Goal: Communication & Community: Answer question/provide support

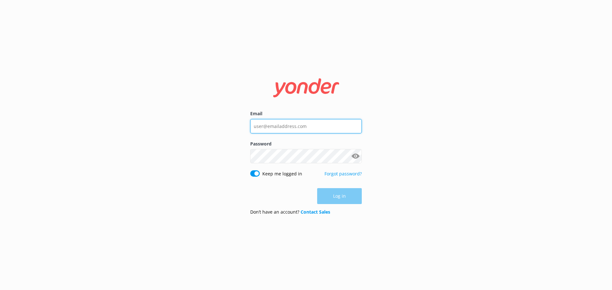
type input "[EMAIL_ADDRESS][DOMAIN_NAME]"
drag, startPoint x: 324, startPoint y: 191, endPoint x: 316, endPoint y: 191, distance: 7.3
click at [324, 191] on div "Log in" at bounding box center [306, 196] width 112 height 16
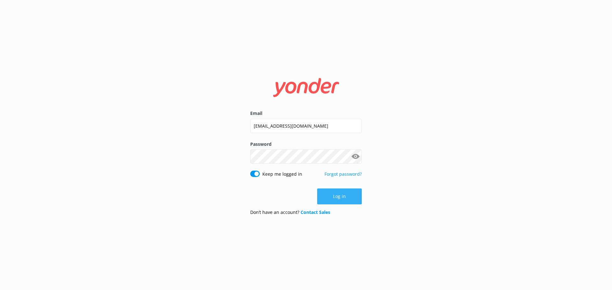
click at [361, 202] on button "Log in" at bounding box center [339, 197] width 45 height 16
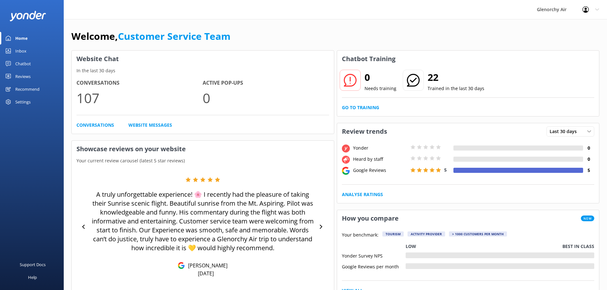
click at [13, 52] on link "Inbox" at bounding box center [32, 51] width 64 height 13
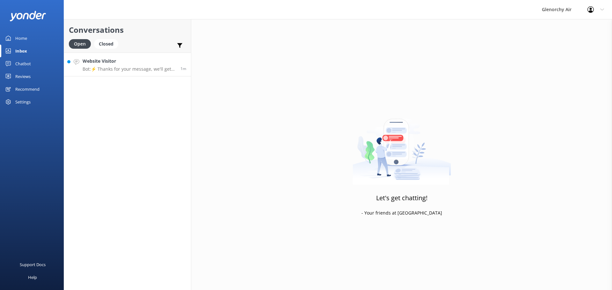
click at [166, 68] on p "Bot: ⚡ Thanks for your message, we'll get back to you as soon as we can. You're…" at bounding box center [129, 69] width 93 height 6
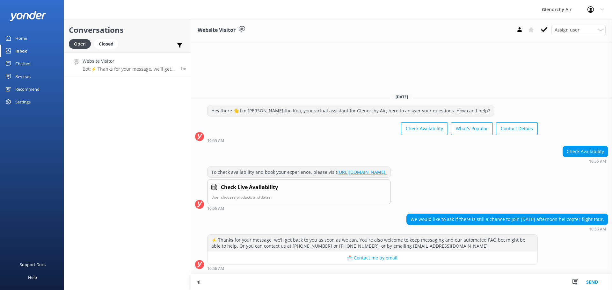
type textarea "h"
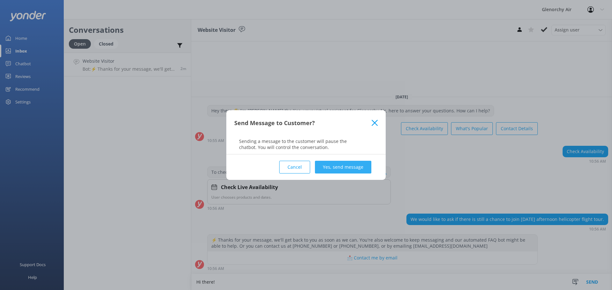
type textarea "Hi there!"
click at [328, 164] on button "Yes, send message" at bounding box center [343, 167] width 56 height 13
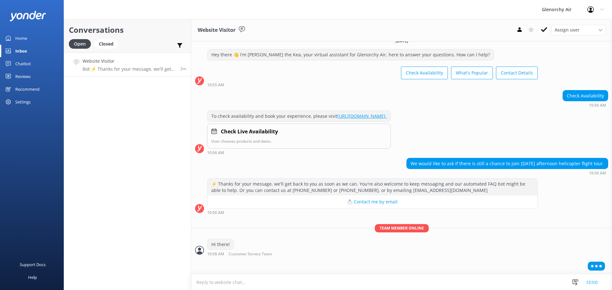
scroll to position [9, 0]
click at [236, 284] on textarea at bounding box center [401, 283] width 421 height 16
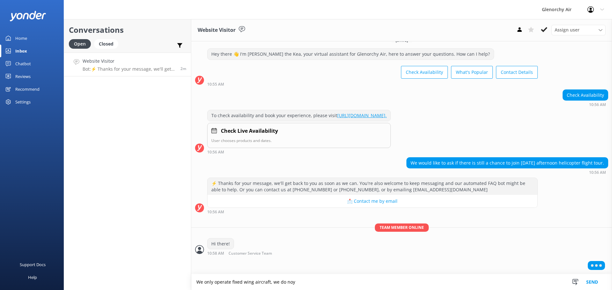
scroll to position [0, 0]
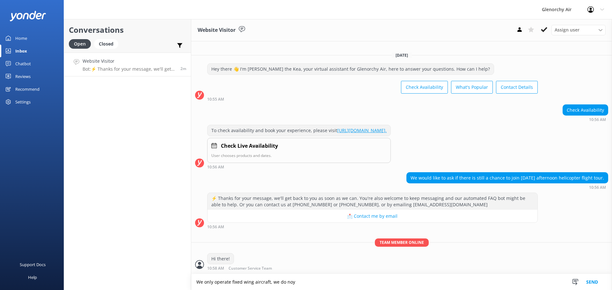
type textarea "We only operate fixed wing aircraft, we do noy"
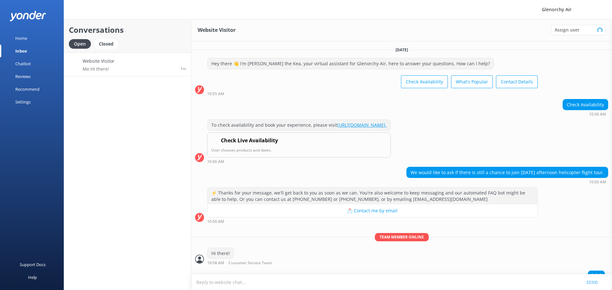
scroll to position [9, 0]
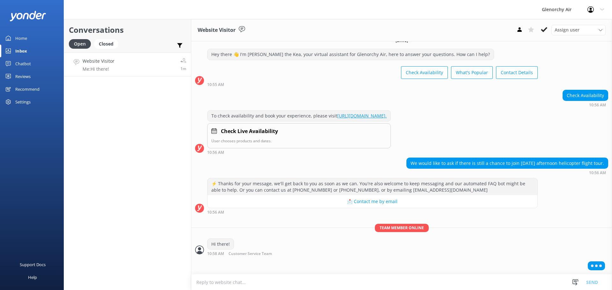
click at [260, 284] on textarea at bounding box center [401, 283] width 421 height 16
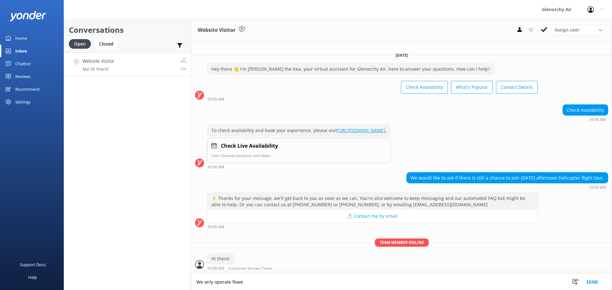
scroll to position [10, 0]
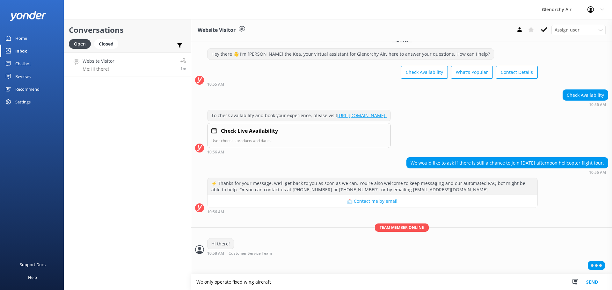
type textarea "We only operate fixed wing aircraft"
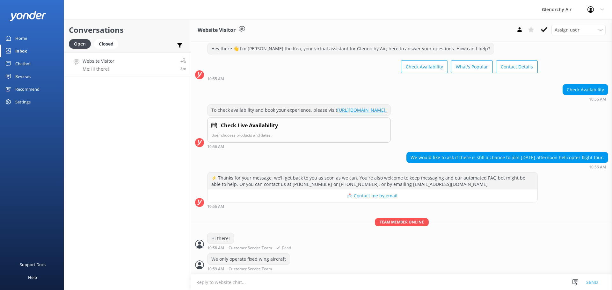
scroll to position [36, 0]
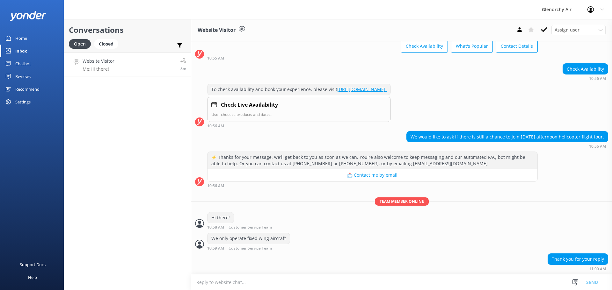
click at [540, 35] on div "Website Visitor Assign user Joe Kirstin Tomika Katie Dana Olivia Nat Customer S…" at bounding box center [401, 30] width 421 height 22
click at [544, 34] on button at bounding box center [543, 30] width 11 height 10
